Goal: Information Seeking & Learning: Learn about a topic

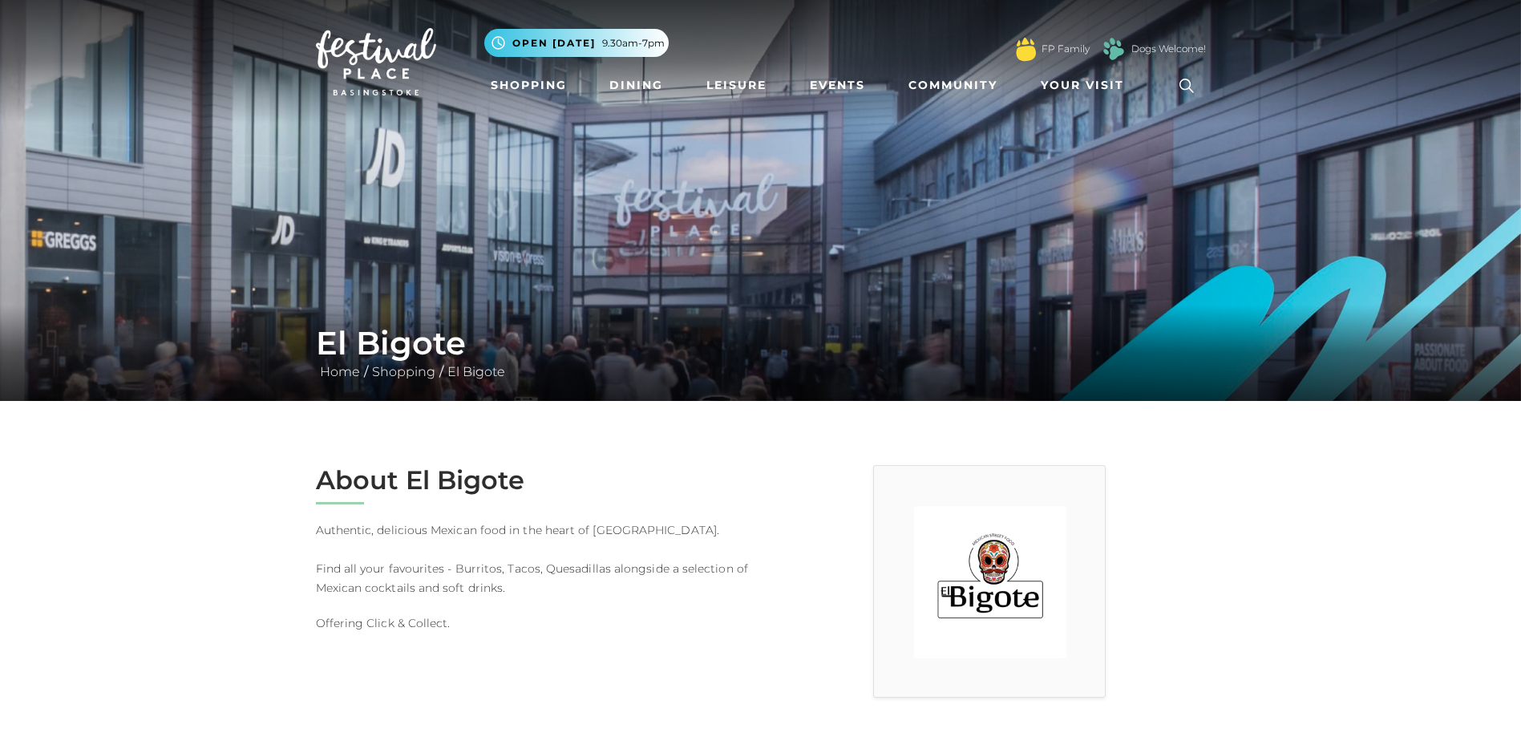
scroll to position [401, 0]
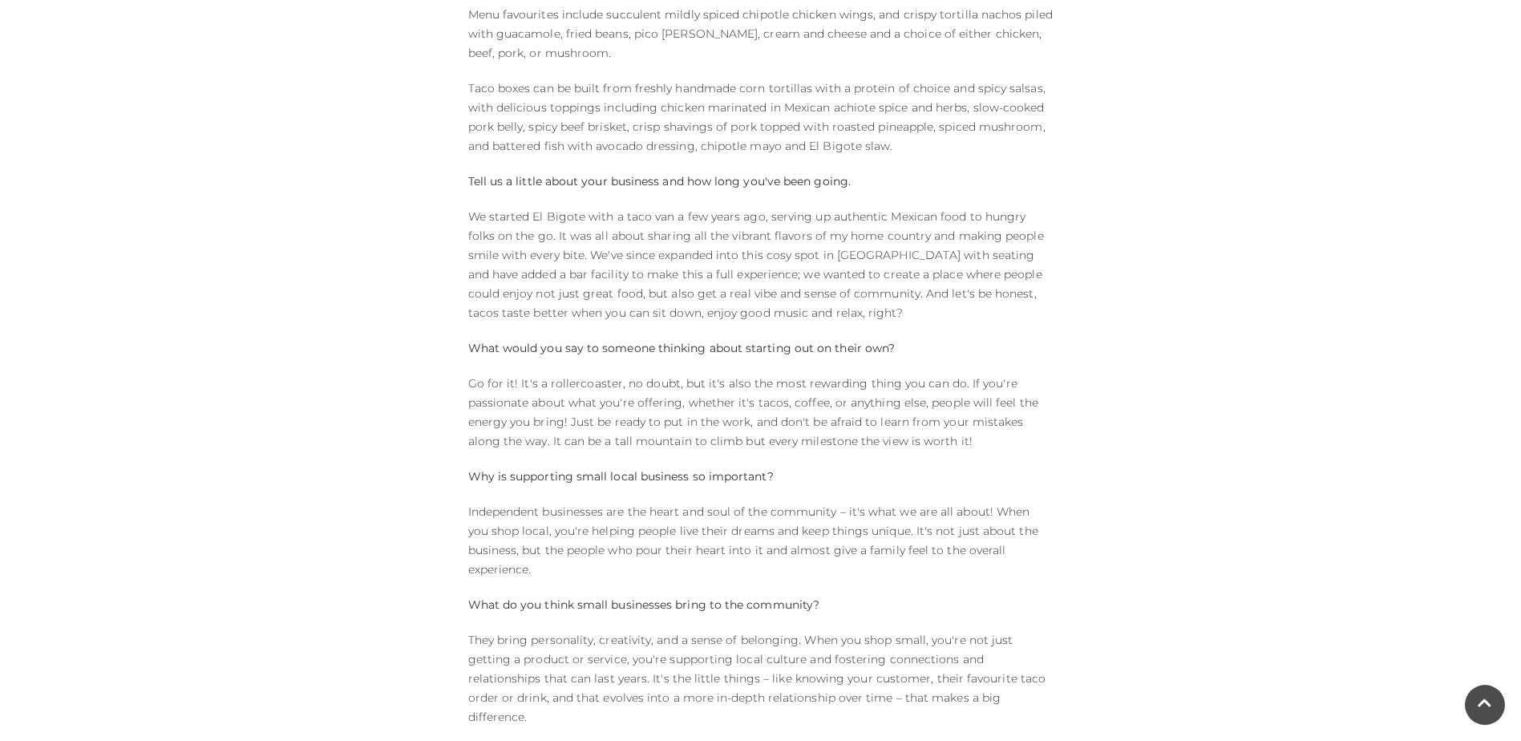
scroll to position [896, 0]
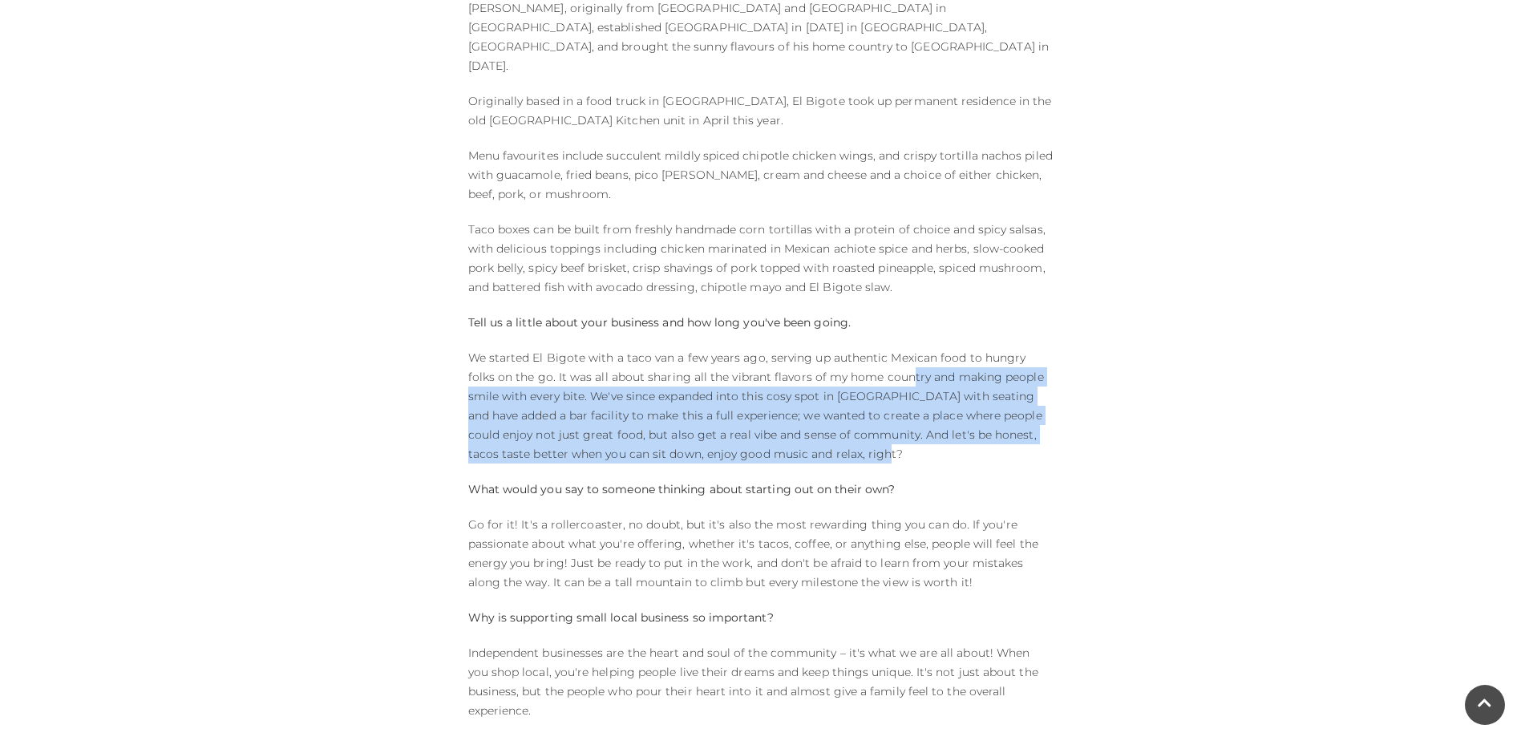
drag, startPoint x: 875, startPoint y: 334, endPoint x: 892, endPoint y: 421, distance: 88.2
click at [892, 421] on p "We started El Bigote with a taco van a few years ago, serving up authentic Mexi…" at bounding box center [760, 405] width 585 height 115
drag, startPoint x: 892, startPoint y: 421, endPoint x: 709, endPoint y: 392, distance: 185.1
click at [709, 392] on p "We started El Bigote with a taco van a few years ago, serving up authentic Mexi…" at bounding box center [760, 405] width 585 height 115
